Goal: Transaction & Acquisition: Subscribe to service/newsletter

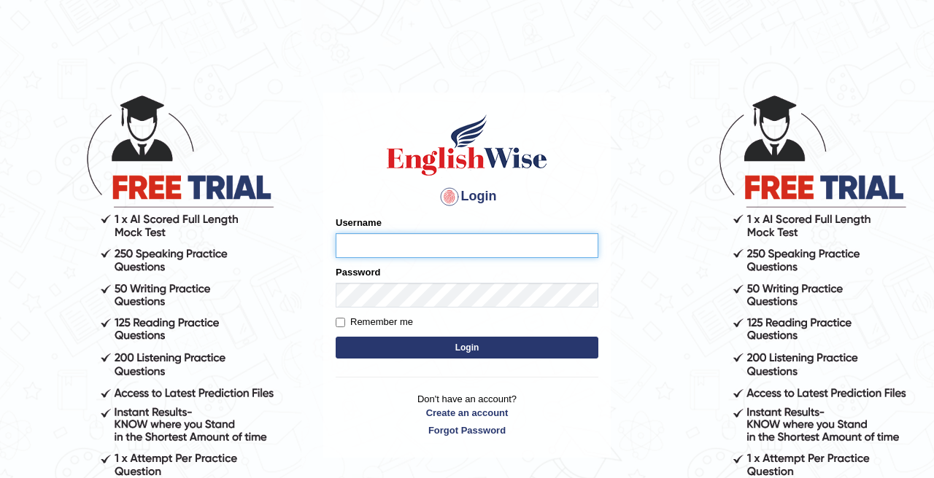
type input "arunduhan"
click at [345, 319] on label "Remember me" at bounding box center [373, 322] width 77 height 15
click at [345, 319] on input "Remember me" at bounding box center [339, 322] width 9 height 9
checkbox input "true"
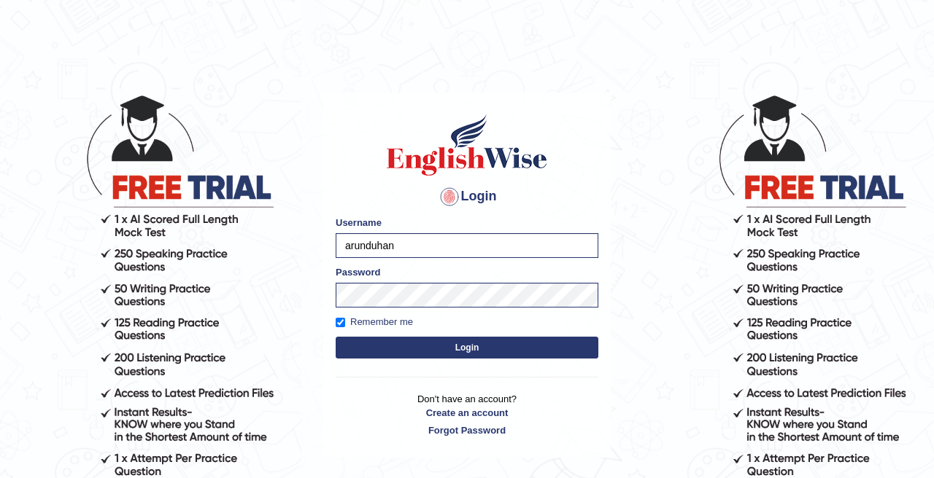
click at [347, 349] on button "Login" at bounding box center [466, 348] width 263 height 22
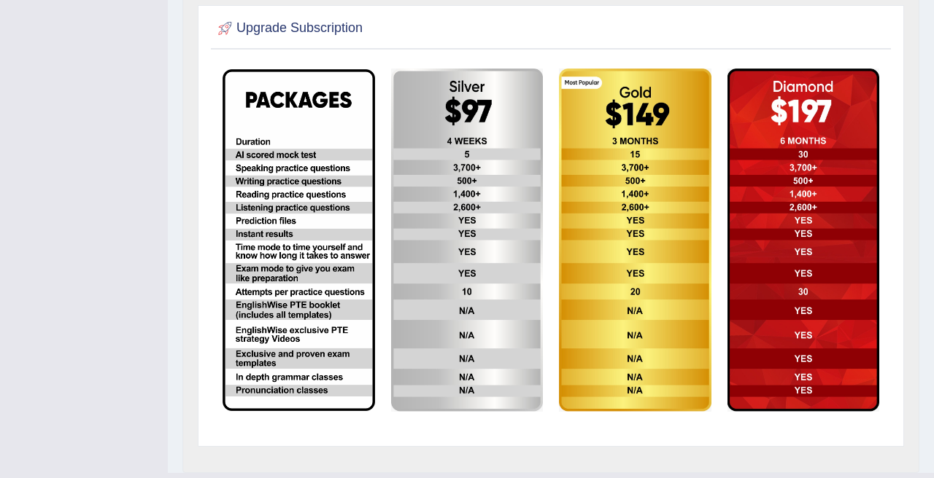
scroll to position [387, 0]
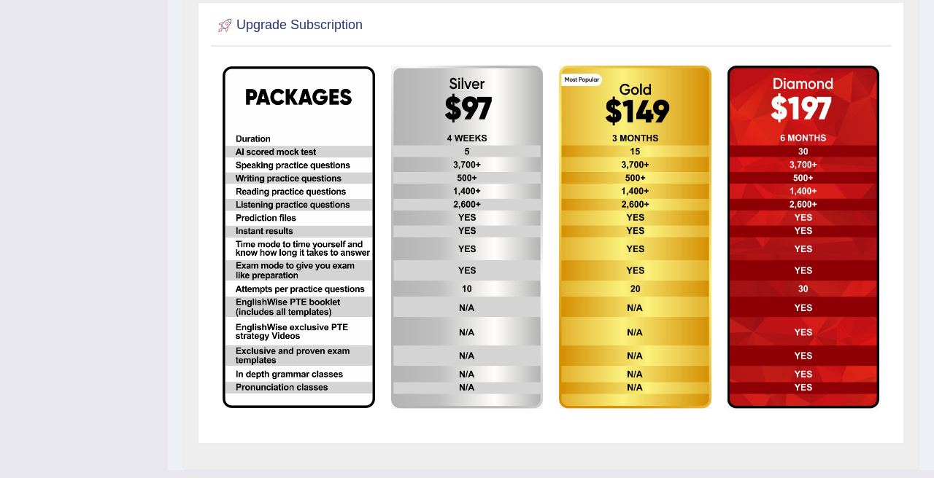
click at [322, 322] on img at bounding box center [298, 237] width 152 height 342
click at [435, 314] on img at bounding box center [467, 238] width 152 height 344
